Goal: Information Seeking & Learning: Learn about a topic

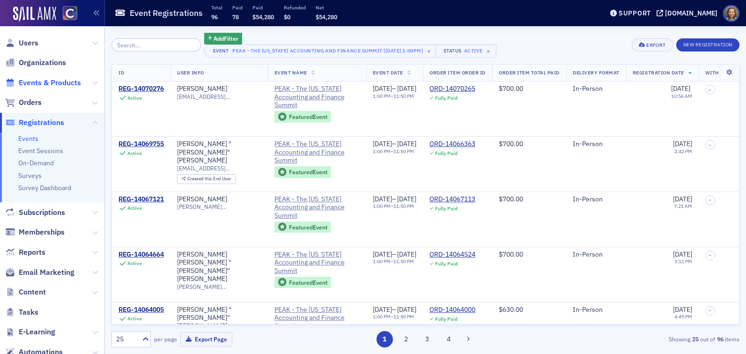
click at [29, 83] on span "Events & Products" at bounding box center [50, 83] width 62 height 10
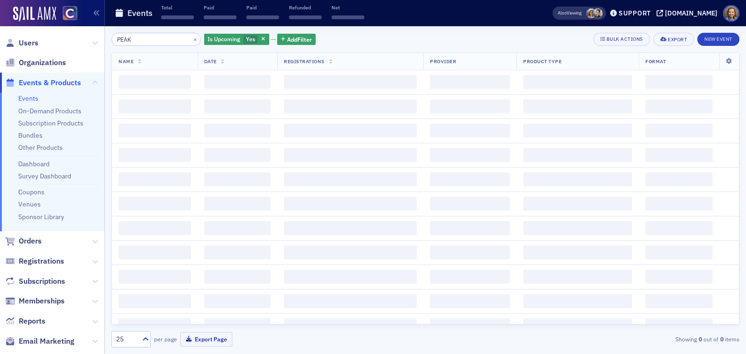
click at [153, 46] on div "PEAK × Is Upcoming Yes Add Filter Bulk Actions Export New Event Name Date Regis…" at bounding box center [425, 190] width 628 height 315
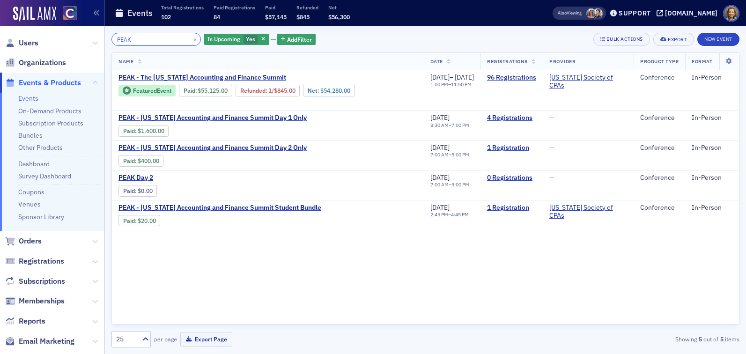
drag, startPoint x: 147, startPoint y: 43, endPoint x: 104, endPoint y: 36, distance: 43.6
click at [104, 36] on div "Users Organizations Events & Products Events On-Demand Products Subscription Pr…" at bounding box center [373, 177] width 746 height 354
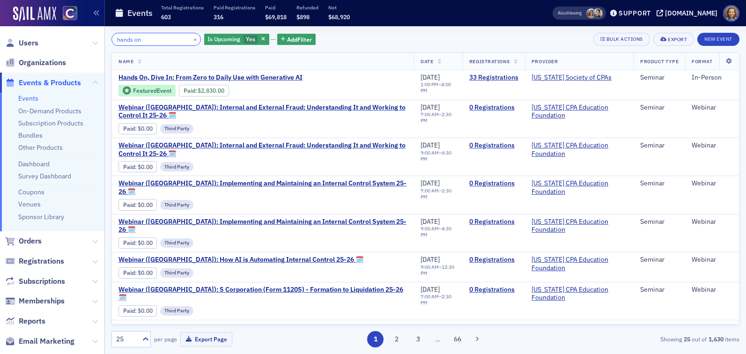
type input "hands on"
